Goal: Register for event/course

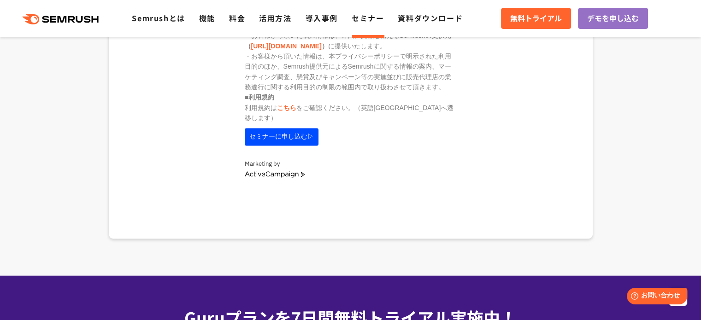
scroll to position [1311, 0]
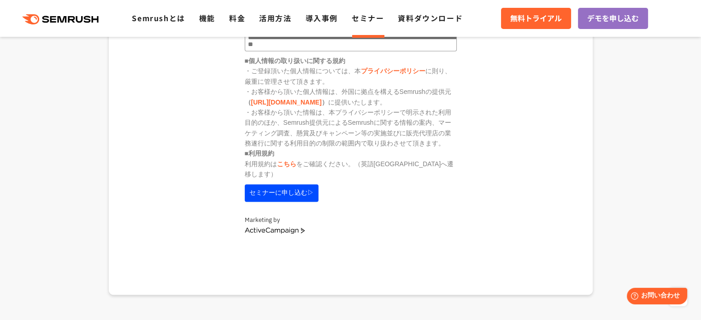
click at [284, 228] on link "ActiveCampaign" at bounding box center [275, 231] width 60 height 6
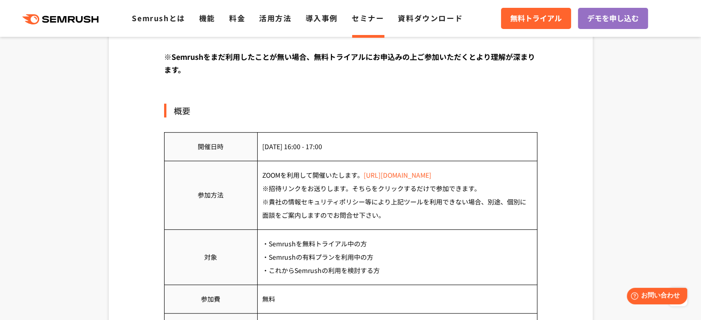
click at [397, 176] on link "[URL][DOMAIN_NAME]" at bounding box center [398, 175] width 68 height 9
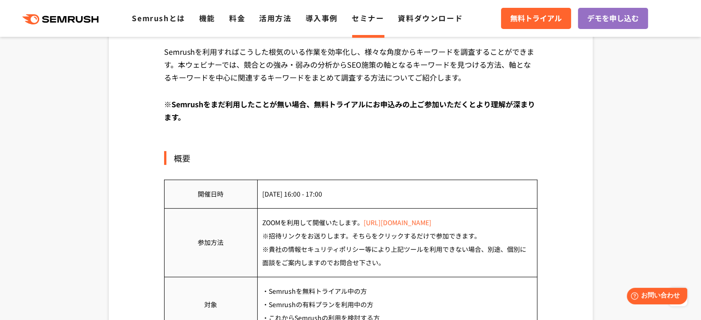
scroll to position [368, 0]
